Goal: Task Accomplishment & Management: Use online tool/utility

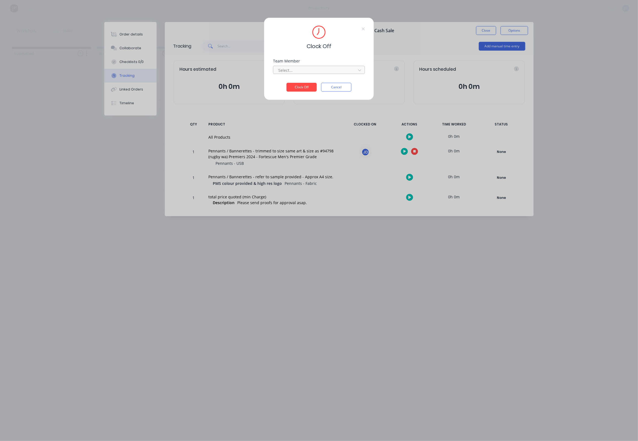
click at [316, 74] on div at bounding box center [315, 70] width 75 height 7
click at [291, 87] on div "[PERSON_NAME]" at bounding box center [319, 84] width 92 height 10
click at [291, 88] on button "Clock Off" at bounding box center [301, 87] width 30 height 9
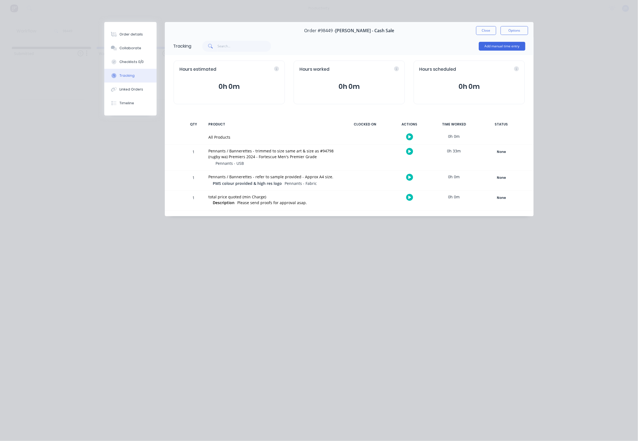
click at [477, 34] on button "Close" at bounding box center [486, 30] width 20 height 9
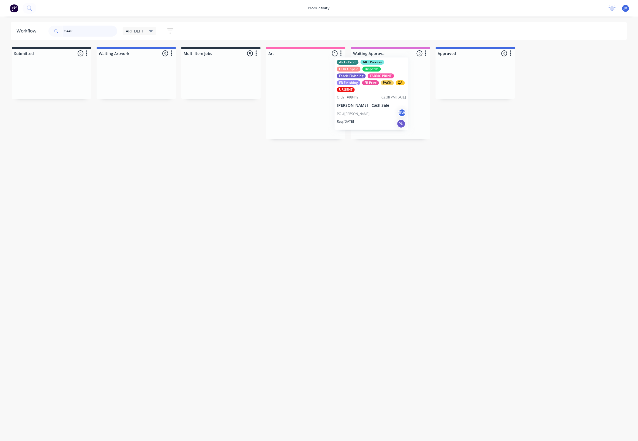
drag, startPoint x: 320, startPoint y: 118, endPoint x: 379, endPoint y: 113, distance: 58.5
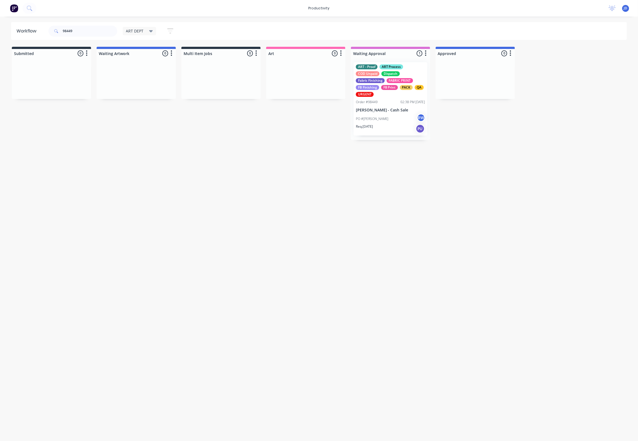
click at [302, 170] on div "Workflow 98449 ART DEPT Save new view None edit ART DEPT (Default) edit Banner …" at bounding box center [319, 226] width 638 height 408
drag, startPoint x: 94, startPoint y: 31, endPoint x: 43, endPoint y: 27, distance: 51.3
click at [43, 27] on header "Workflow 98449 ART DEPT Save new view None edit ART DEPT (Default) edit Banner …" at bounding box center [319, 31] width 616 height 18
type input "98424"
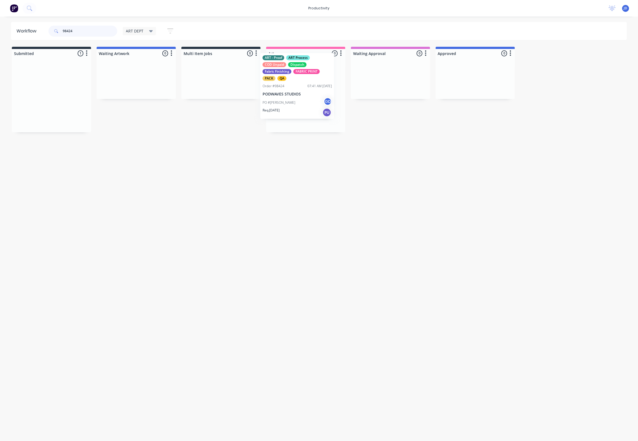
drag, startPoint x: 76, startPoint y: 105, endPoint x: 302, endPoint y: 96, distance: 226.1
click at [283, 115] on div "PO #[PERSON_NAME] GD" at bounding box center [305, 112] width 69 height 10
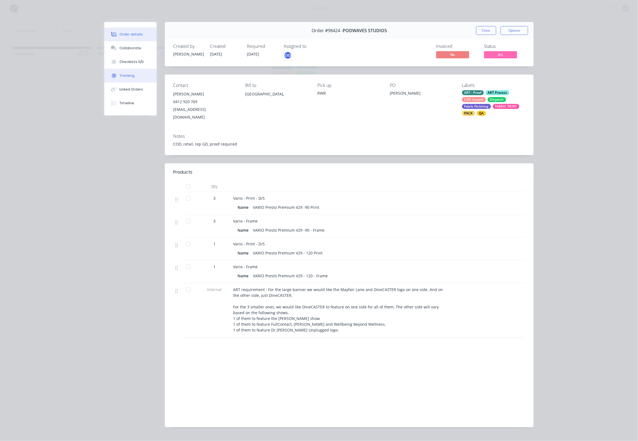
click at [130, 76] on div "Tracking" at bounding box center [127, 75] width 15 height 5
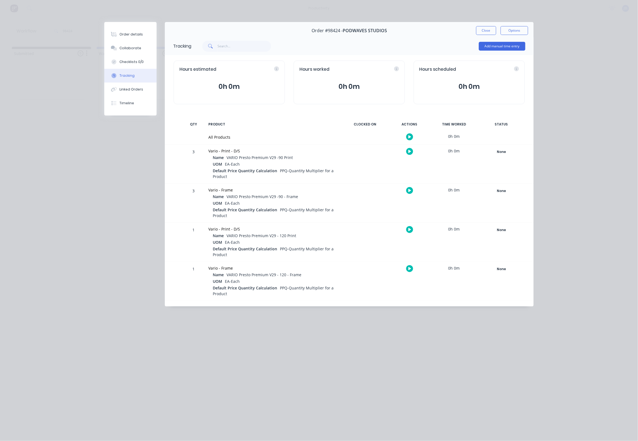
click at [409, 152] on icon "button" at bounding box center [409, 151] width 3 height 3
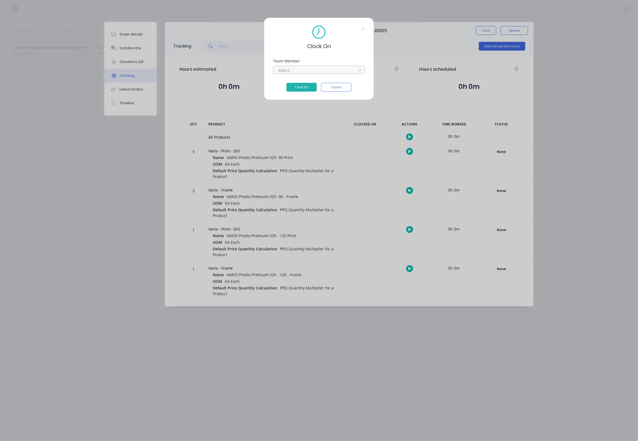
click at [286, 73] on div "Select..." at bounding box center [315, 70] width 74 height 6
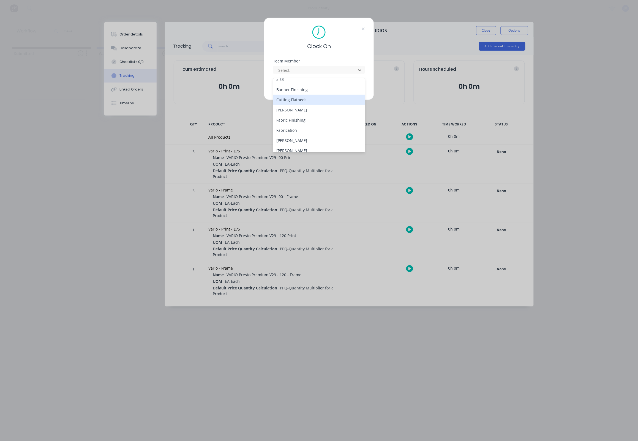
scroll to position [25, 0]
drag, startPoint x: 289, startPoint y: 146, endPoint x: 297, endPoint y: 125, distance: 22.1
click at [289, 146] on div "[PERSON_NAME]" at bounding box center [319, 151] width 92 height 10
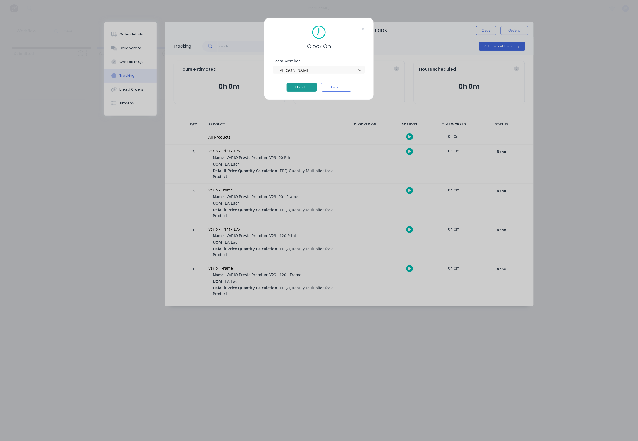
click at [304, 85] on button "Clock On" at bounding box center [301, 87] width 30 height 9
